Goal: Find contact information: Find contact information

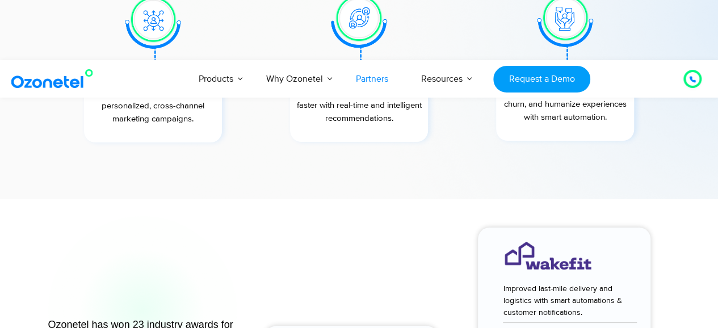
scroll to position [6272, 0]
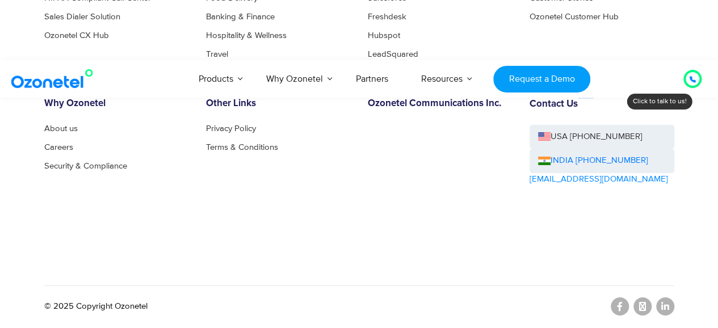
click at [289, 234] on div "Other Links Privacy Policy Terms & Conditions" at bounding box center [278, 166] width 162 height 136
drag, startPoint x: 528, startPoint y: 178, endPoint x: 635, endPoint y: 184, distance: 107.5
click at [635, 184] on div "Contact Us USA [PHONE_NUMBER] INDIA [PHONE_NUMBER] [EMAIL_ADDRESS][DOMAIN_NAME]" at bounding box center [602, 166] width 162 height 136
copy link "[EMAIL_ADDRESS][DOMAIN_NAME]"
click at [65, 132] on link "About us" at bounding box center [64, 128] width 40 height 9
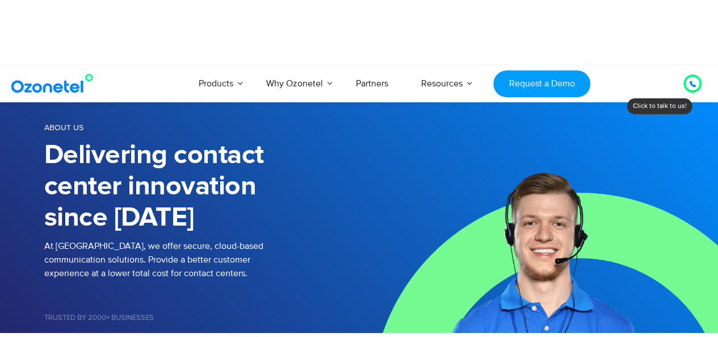
scroll to position [1367, 0]
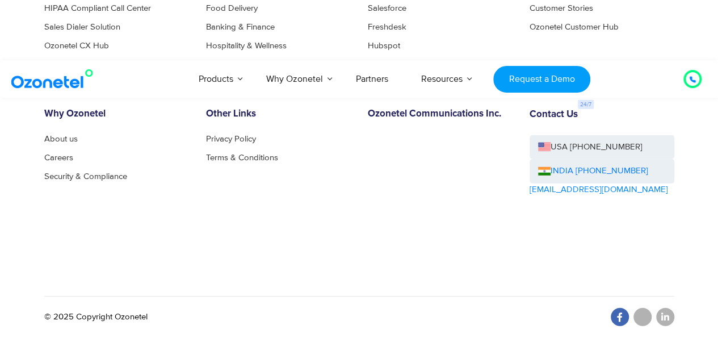
click at [619, 318] on icon at bounding box center [620, 316] width 6 height 9
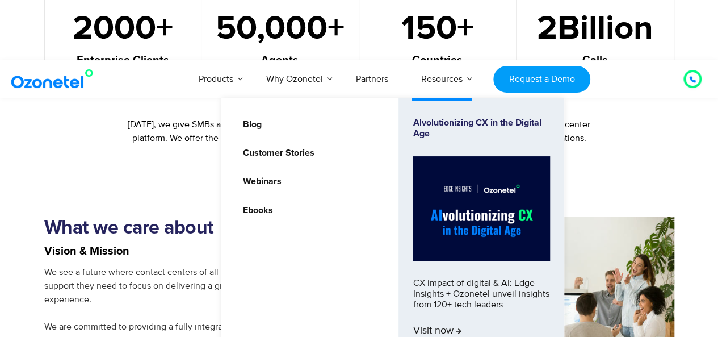
scroll to position [833, 0]
